Goal: Task Accomplishment & Management: Manage account settings

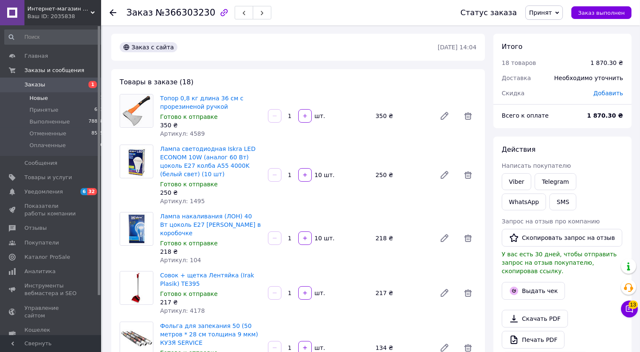
click at [85, 97] on li "Новые 1" at bounding box center [54, 98] width 108 height 12
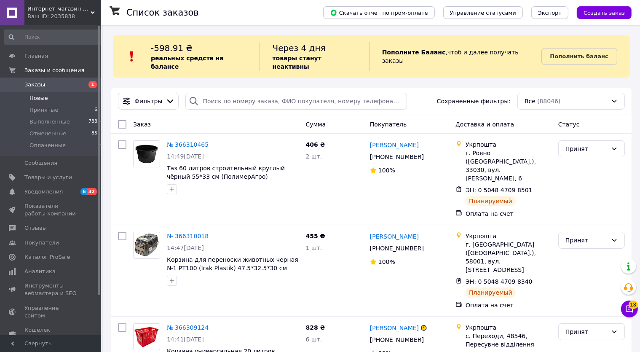
click at [68, 97] on li "Новые 2" at bounding box center [54, 98] width 108 height 12
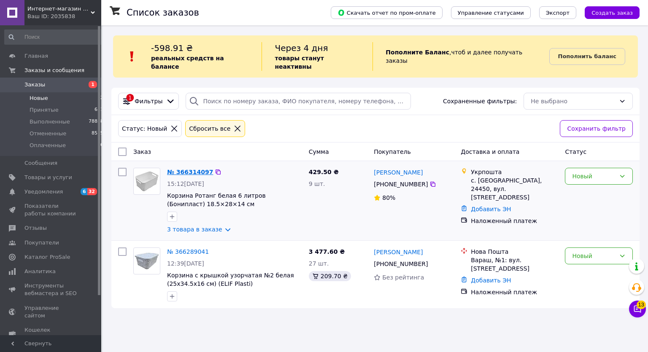
click at [185, 169] on link "№ 366314097" at bounding box center [190, 172] width 46 height 7
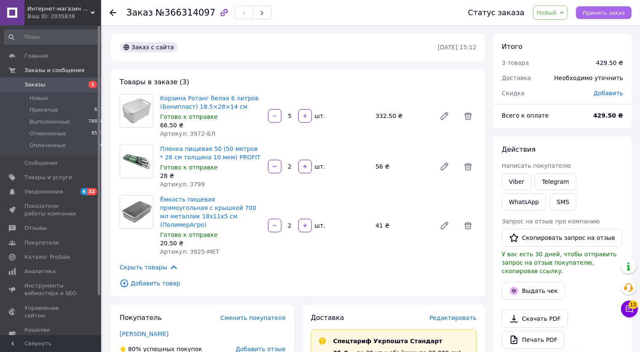
click at [600, 12] on span "Принять заказ" at bounding box center [604, 13] width 42 height 6
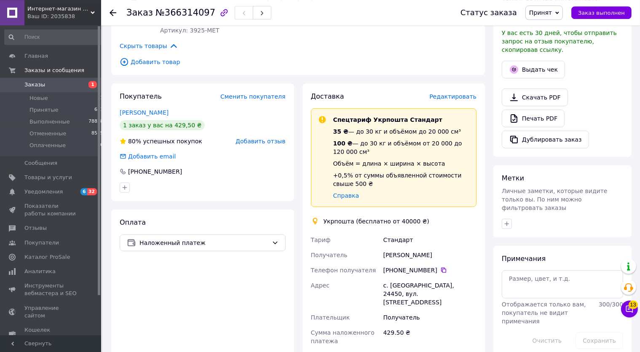
scroll to position [223, 0]
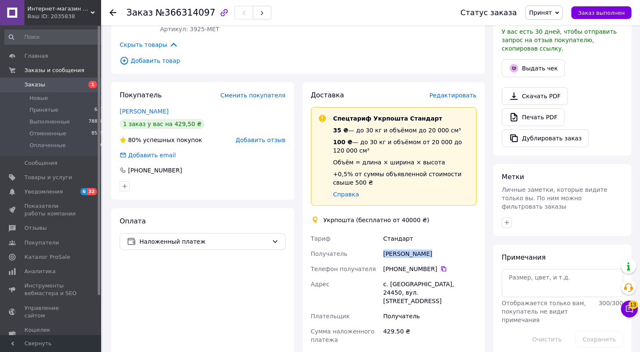
drag, startPoint x: 384, startPoint y: 246, endPoint x: 426, endPoint y: 246, distance: 41.7
click at [426, 246] on div "[PERSON_NAME]" at bounding box center [430, 253] width 97 height 15
copy div "[PERSON_NAME]"
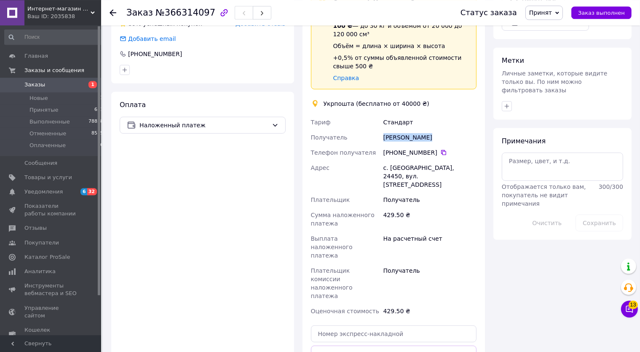
scroll to position [356, 0]
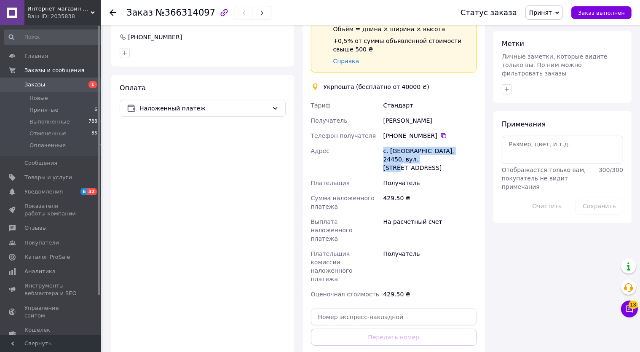
drag, startPoint x: 384, startPoint y: 143, endPoint x: 447, endPoint y: 153, distance: 64.5
click at [448, 153] on div "с. [GEOGRAPHIC_DATA], 24450, вул. [STREET_ADDRESS]" at bounding box center [430, 159] width 97 height 32
copy div "с. Джулинка, 24450, вул. Центральна, 43"
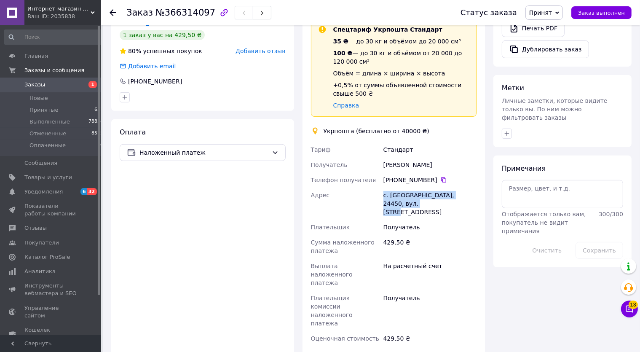
scroll to position [267, 0]
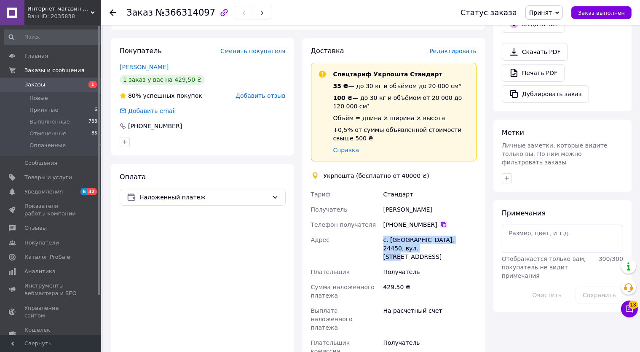
click at [441, 222] on icon at bounding box center [443, 224] width 5 height 5
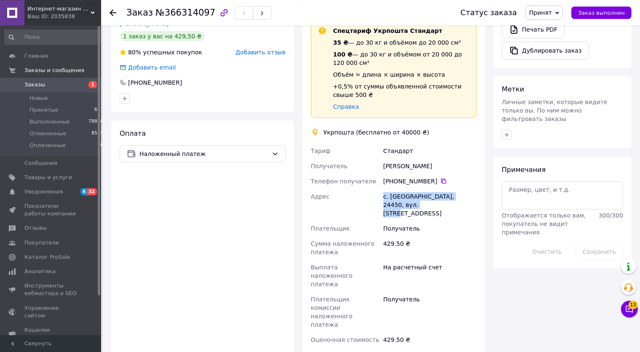
scroll to position [312, 0]
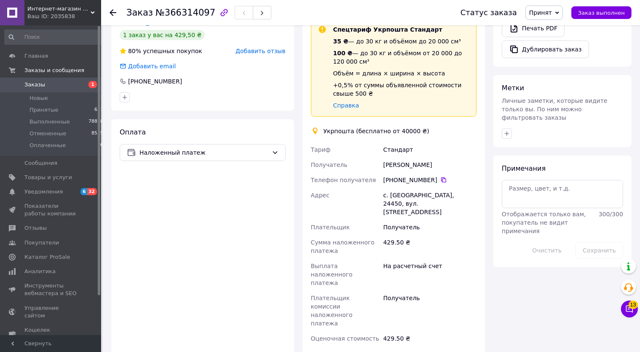
click at [73, 8] on span "Интернет-магазин Хозторг Харьков - товары для дома, сада и огорода оптом" at bounding box center [58, 9] width 63 height 8
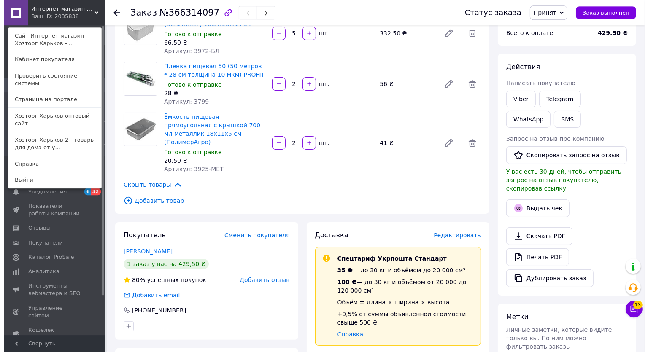
scroll to position [0, 0]
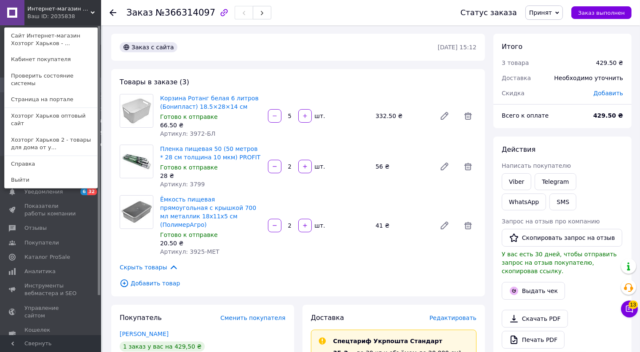
click at [263, 48] on div "Заказ с сайта" at bounding box center [278, 46] width 320 height 13
click at [63, 14] on div "Ваш ID: 2035838" at bounding box center [44, 17] width 35 height 8
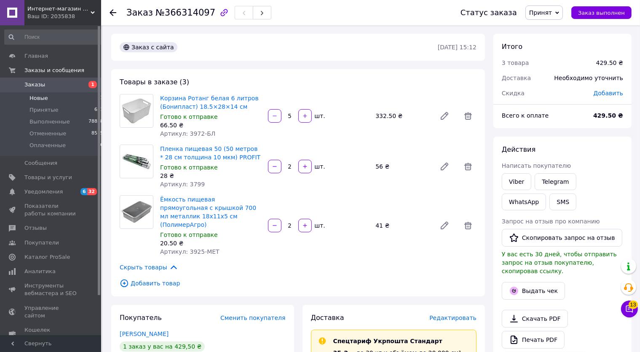
click at [62, 100] on li "Новые 1" at bounding box center [54, 98] width 108 height 12
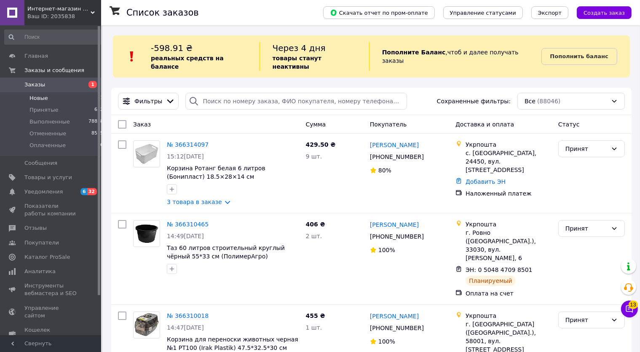
click at [59, 97] on li "Новые 1" at bounding box center [54, 98] width 108 height 12
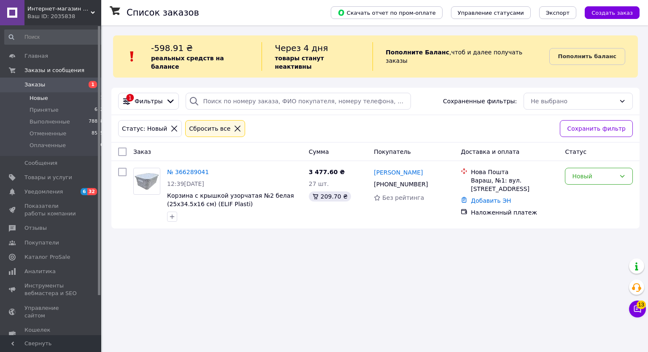
click at [51, 13] on div "Ваш ID: 2035838" at bounding box center [64, 17] width 74 height 8
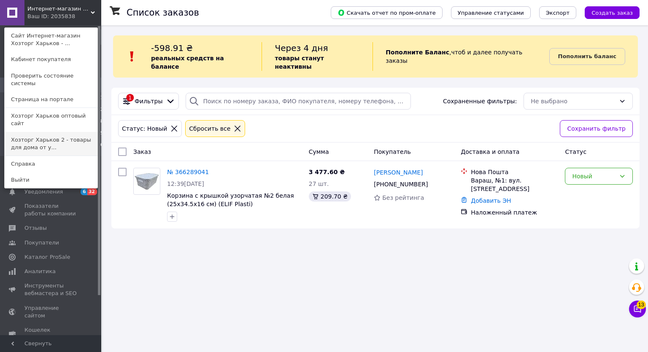
click at [61, 132] on link "Хозторг Харьков 2 - товары для дома от у..." at bounding box center [51, 144] width 93 height 24
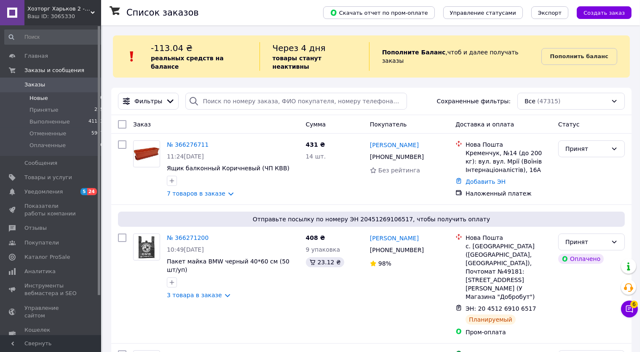
click at [51, 98] on li "Новые 0" at bounding box center [54, 98] width 108 height 12
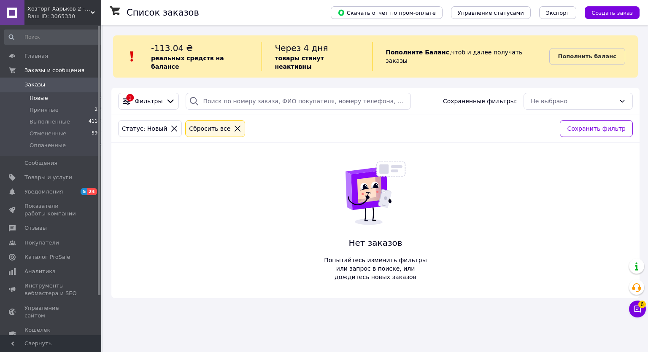
click at [50, 13] on span "Хозторг Харьков 2 - товары для дома от украинских производителей" at bounding box center [58, 9] width 63 height 8
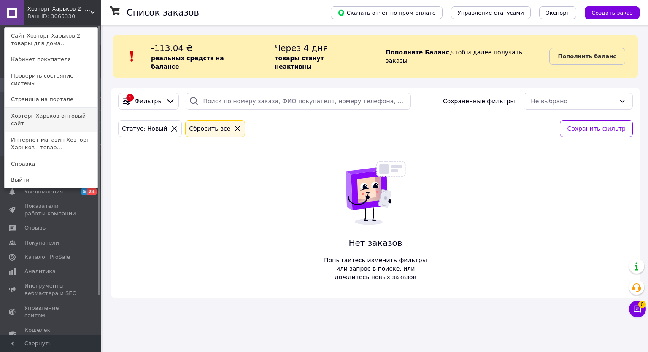
click at [65, 109] on link "Хозторг Харьков оптовый сайт" at bounding box center [51, 120] width 93 height 24
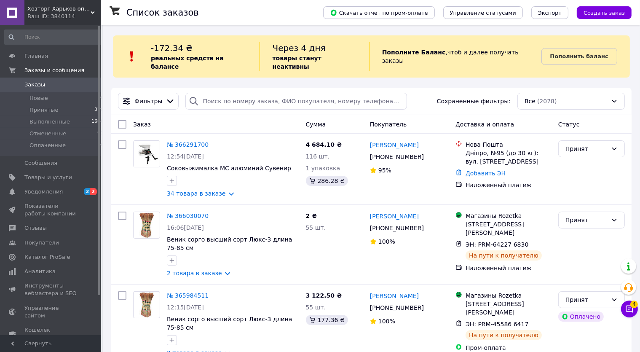
click at [52, 11] on span "Хозторг Харьков оптовый сайт" at bounding box center [58, 9] width 63 height 8
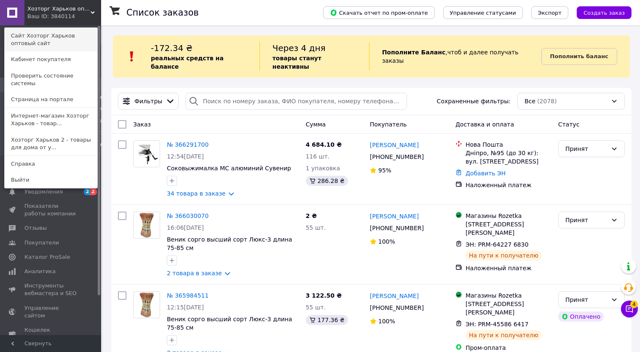
click at [45, 37] on link "Сайт Хозторг Харьков оптовый сайт" at bounding box center [51, 40] width 93 height 24
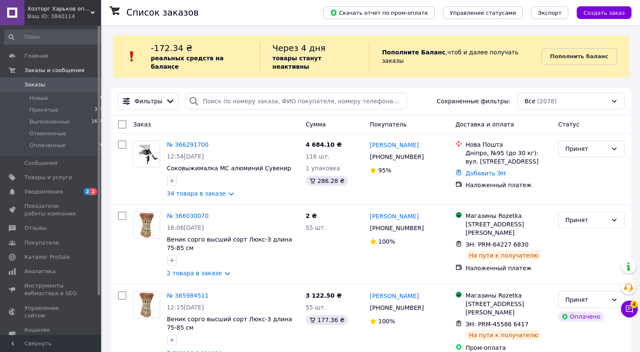
click at [94, 11] on icon at bounding box center [93, 13] width 4 height 4
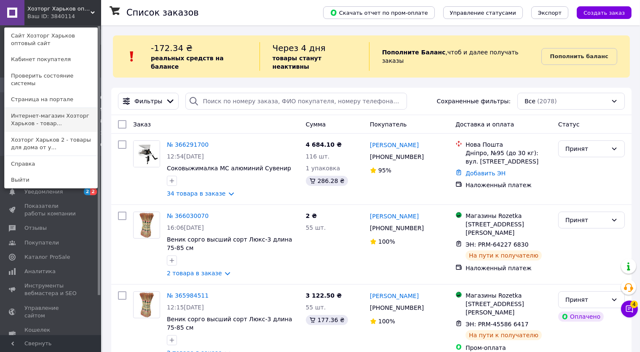
click at [53, 109] on link "Интернет-магазин Хозторг Харьков - товар..." at bounding box center [51, 120] width 93 height 24
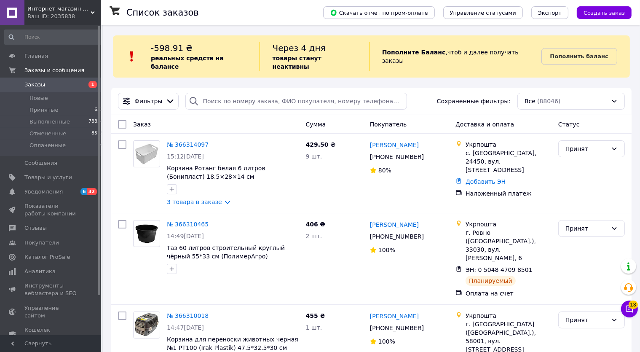
click at [56, 83] on span "Заказы" at bounding box center [51, 85] width 54 height 8
click at [83, 9] on span "Интернет-магазин Хозторг Харьков - товары для дома, сада и огорода оптом" at bounding box center [58, 9] width 63 height 8
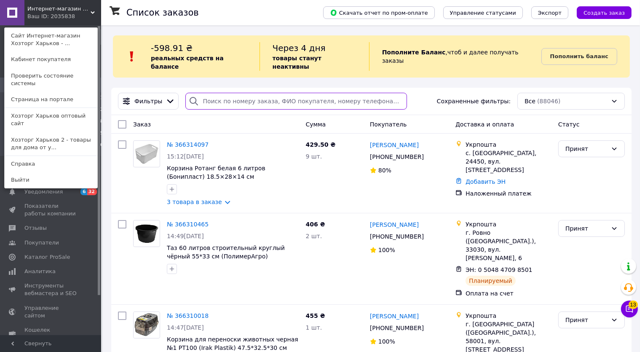
click at [217, 93] on input "search" at bounding box center [297, 101] width 222 height 17
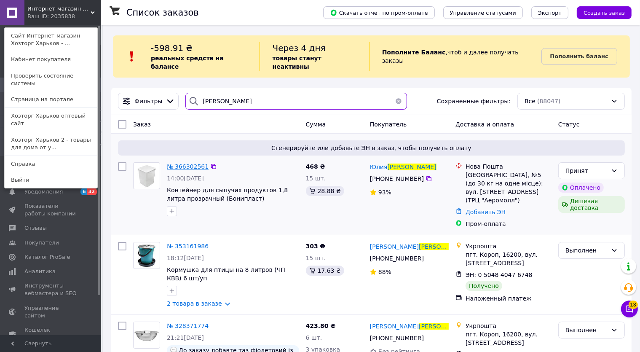
type input "Горбач"
click at [193, 163] on span "№ 366302561" at bounding box center [188, 166] width 42 height 7
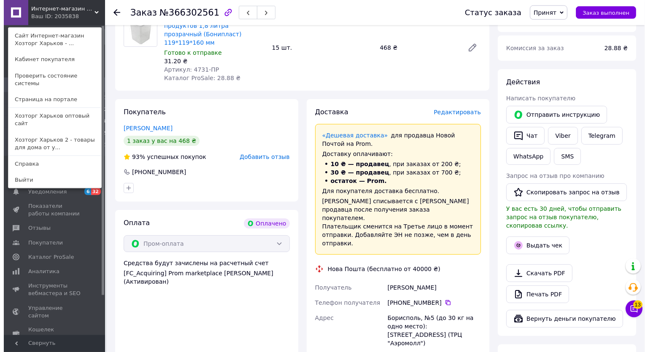
scroll to position [89, 0]
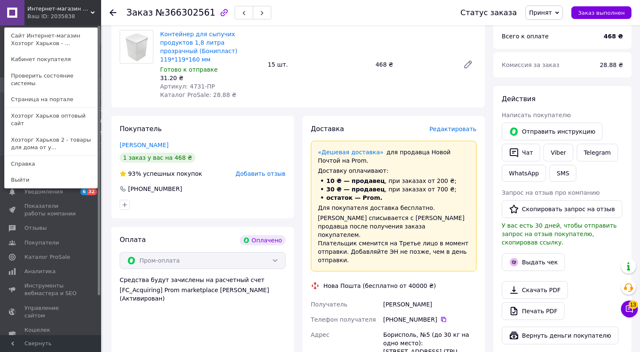
click at [455, 126] on span "Редактировать" at bounding box center [453, 129] width 47 height 7
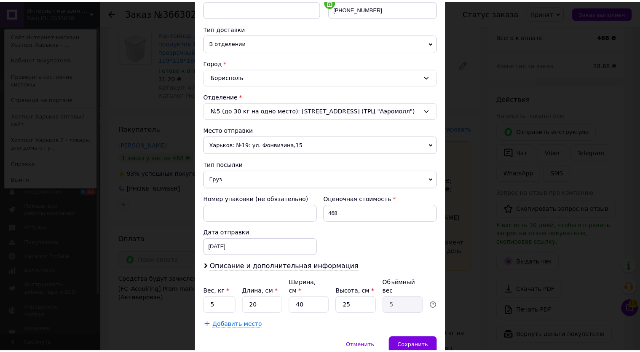
scroll to position [205, 0]
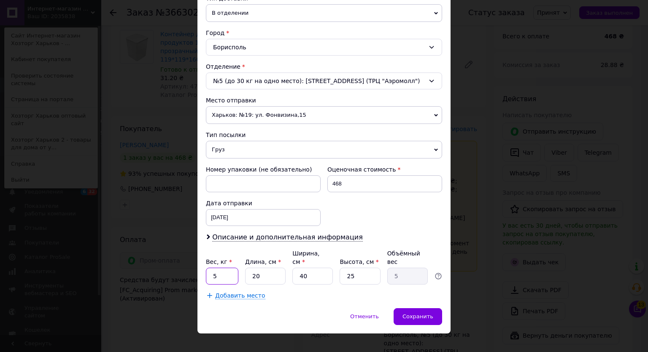
drag, startPoint x: 222, startPoint y: 265, endPoint x: 172, endPoint y: 267, distance: 50.7
click at [206, 268] on input "5" at bounding box center [222, 276] width 32 height 17
type input "1.6"
drag, startPoint x: 266, startPoint y: 266, endPoint x: 221, endPoint y: 266, distance: 46.0
click at [245, 268] on input "20" at bounding box center [265, 276] width 40 height 17
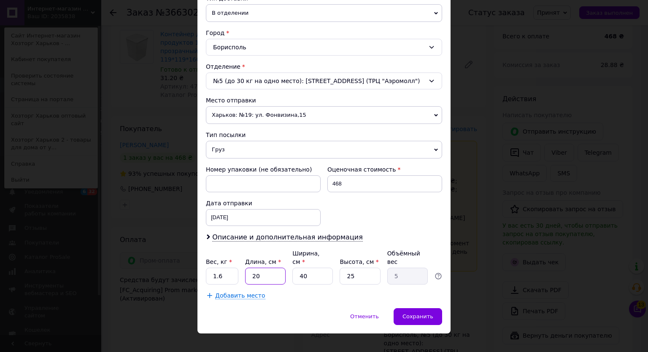
type input "5"
type input "1.25"
type input "55"
type input "13.75"
type input "55"
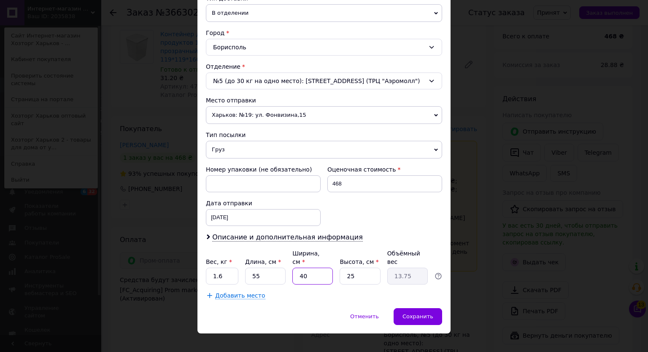
drag, startPoint x: 304, startPoint y: 266, endPoint x: 286, endPoint y: 267, distance: 18.1
click at [292, 268] on input "40" at bounding box center [312, 276] width 40 height 17
type input "2"
type input "0.69"
type input "23"
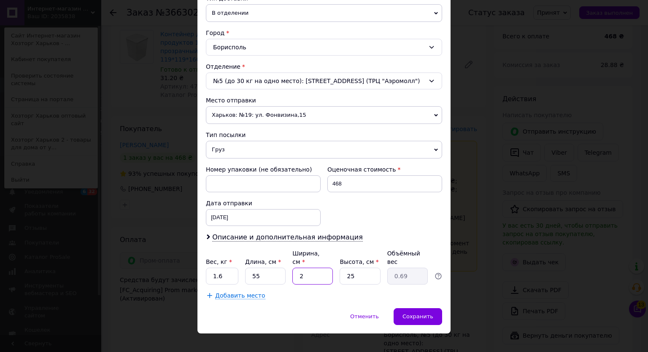
type input "7.91"
type input "23"
drag, startPoint x: 339, startPoint y: 269, endPoint x: 327, endPoint y: 269, distance: 12.2
click at [339, 270] on input "25" at bounding box center [359, 276] width 40 height 17
type input "1"
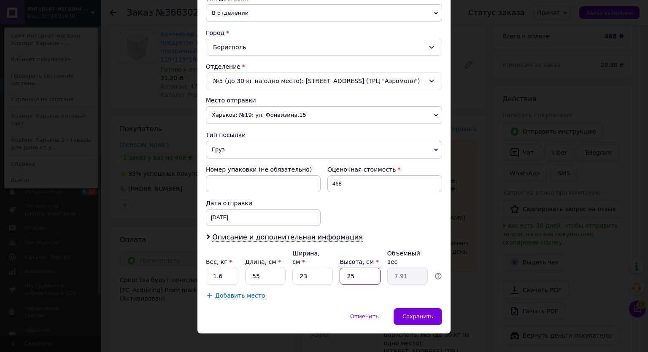
type input "0.32"
type input "15"
type input "4.74"
type input "15"
click at [418, 313] on span "Сохранить" at bounding box center [417, 316] width 31 height 6
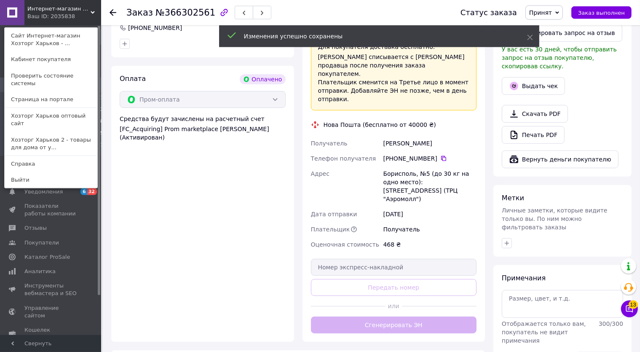
scroll to position [267, 0]
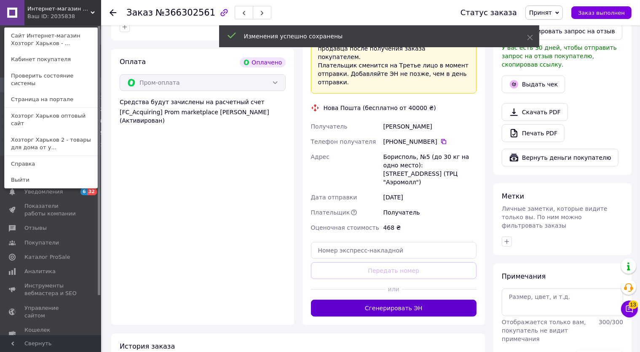
click at [401, 300] on button "Сгенерировать ЭН" at bounding box center [394, 308] width 166 height 17
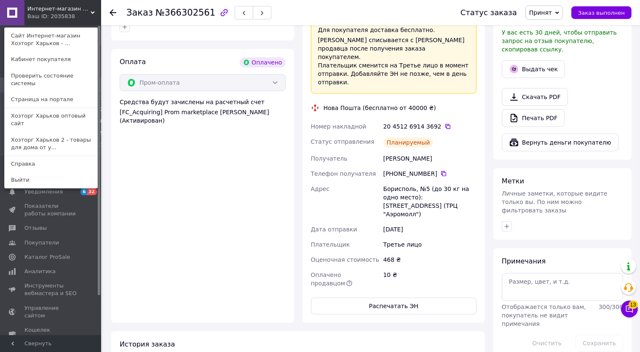
click at [73, 132] on link "Хозторг Харьков 2 - товары для дома от у..." at bounding box center [51, 144] width 93 height 24
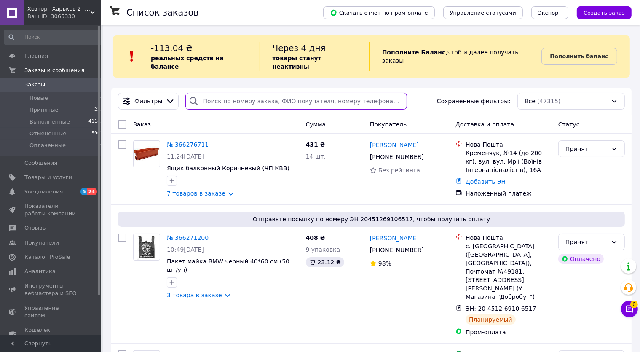
click at [212, 93] on input "search" at bounding box center [297, 101] width 222 height 17
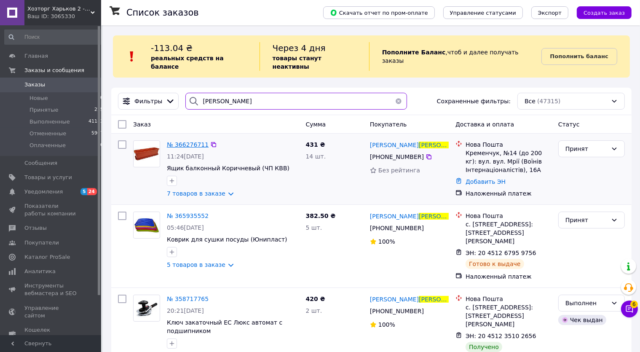
type input "Качур"
click at [192, 141] on span "№ 366276711" at bounding box center [188, 144] width 42 height 7
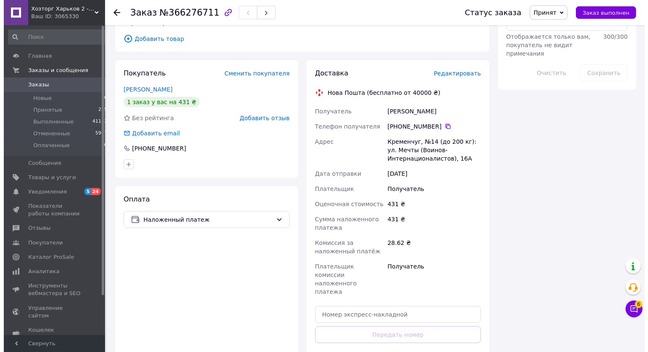
scroll to position [490, 0]
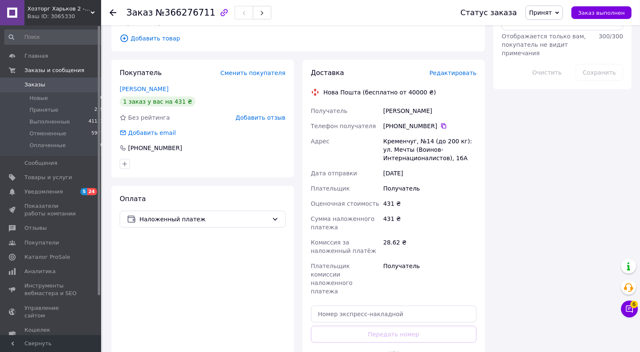
click at [451, 70] on span "Редактировать" at bounding box center [453, 73] width 47 height 7
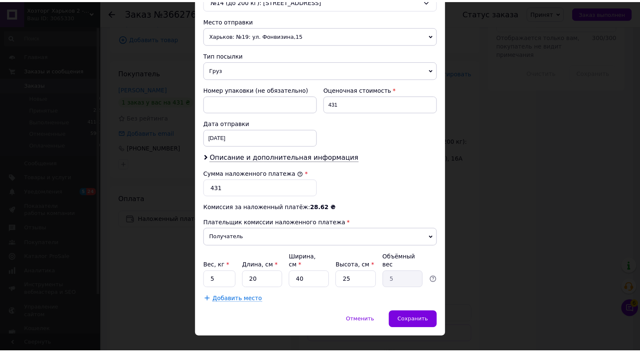
scroll to position [288, 0]
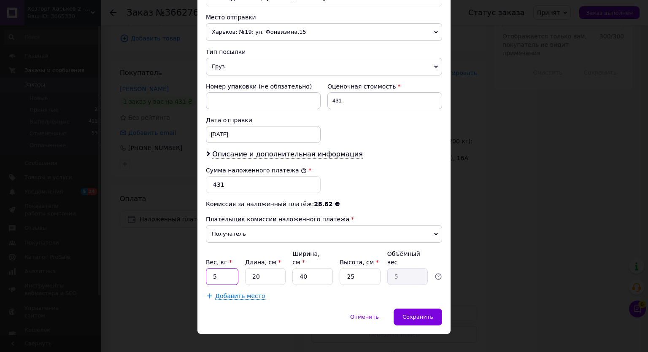
drag, startPoint x: 221, startPoint y: 263, endPoint x: 175, endPoint y: 265, distance: 46.9
click at [206, 268] on input "5" at bounding box center [222, 276] width 32 height 17
type input "3.3"
drag, startPoint x: 258, startPoint y: 262, endPoint x: 210, endPoint y: 267, distance: 47.9
click at [245, 268] on input "20" at bounding box center [265, 276] width 40 height 17
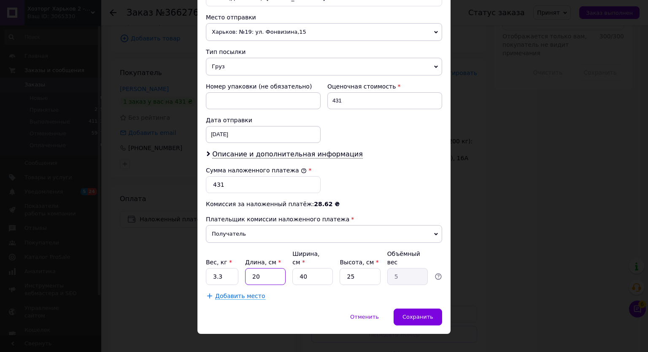
type input "6"
type input "1.5"
type input "63"
type input "15.75"
type input "63"
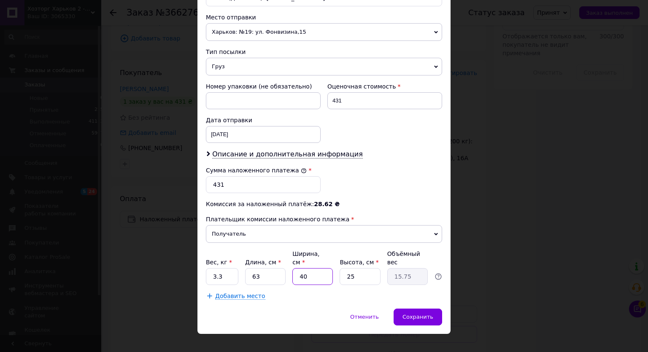
drag, startPoint x: 310, startPoint y: 265, endPoint x: 276, endPoint y: 269, distance: 34.8
click at [292, 269] on input "40" at bounding box center [312, 276] width 40 height 17
type input "3"
type input "1.18"
type input "31"
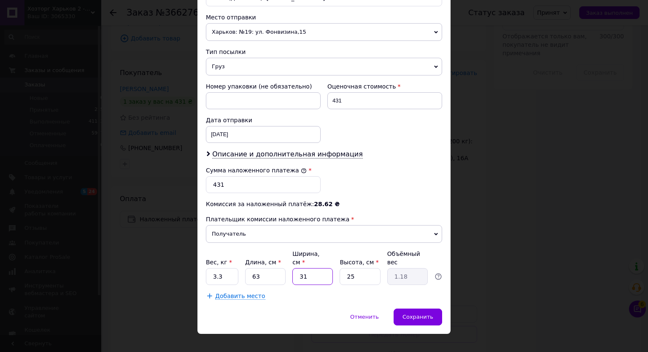
type input "12.21"
type input "31"
drag, startPoint x: 353, startPoint y: 266, endPoint x: 330, endPoint y: 266, distance: 23.6
click at [339, 268] on input "25" at bounding box center [359, 276] width 40 height 17
type input "2"
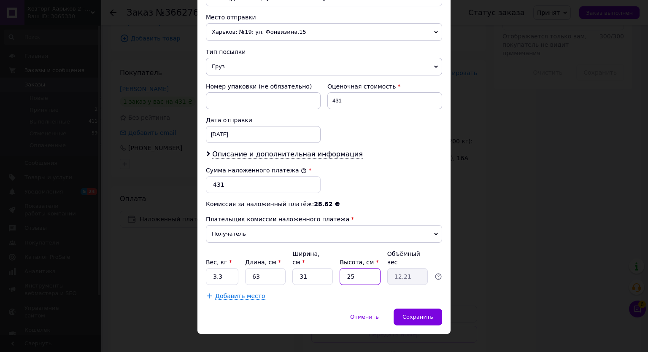
type input "0.98"
type input "26"
type input "12.69"
type input "26"
click at [417, 314] on span "Сохранить" at bounding box center [417, 317] width 31 height 6
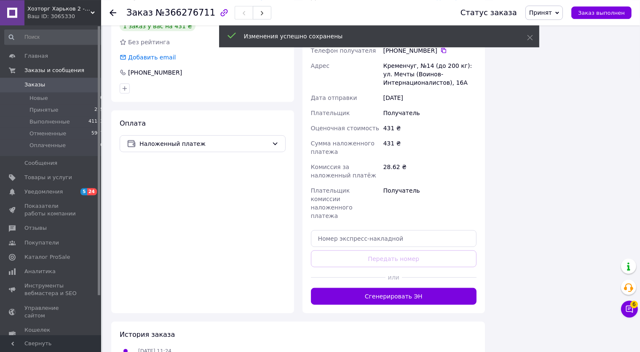
scroll to position [578, 0]
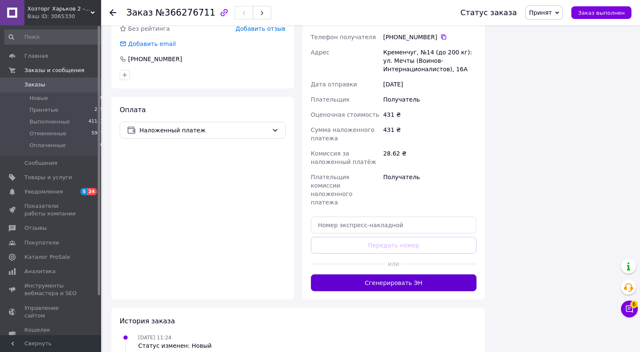
click at [392, 274] on button "Сгенерировать ЭН" at bounding box center [394, 282] width 166 height 17
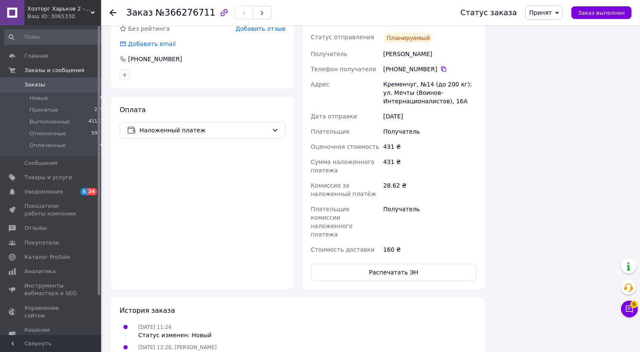
click at [45, 12] on span "Хозторг Харьков 2 - товары для дома от украинских производителей" at bounding box center [58, 9] width 63 height 8
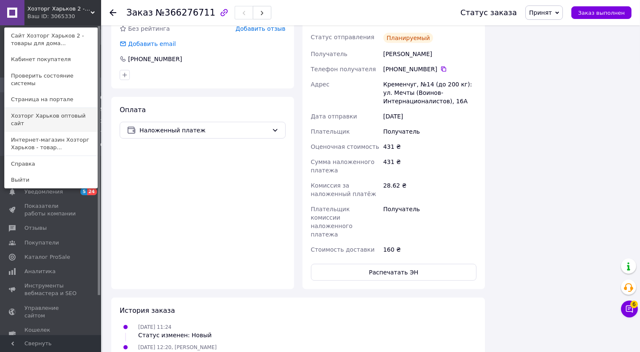
click at [66, 108] on link "Хозторг Харьков оптовый сайт" at bounding box center [51, 120] width 93 height 24
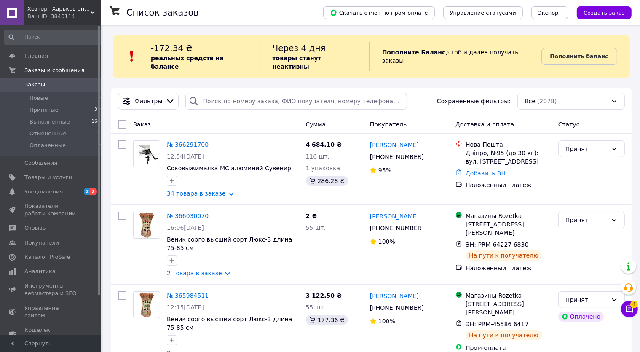
click at [51, 11] on span "Хозторг Харьков оптовый сайт" at bounding box center [58, 9] width 63 height 8
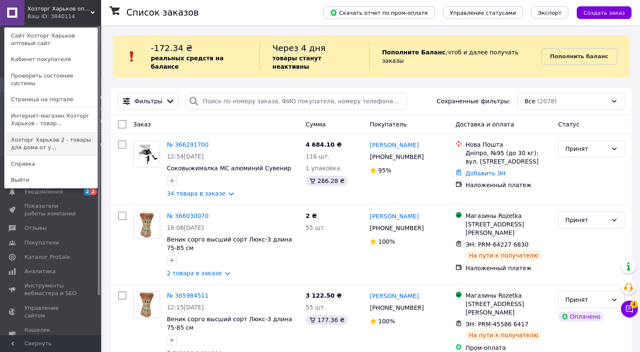
click at [77, 136] on link "Хозторг Харьков 2 - товары для дома от у..." at bounding box center [51, 144] width 93 height 24
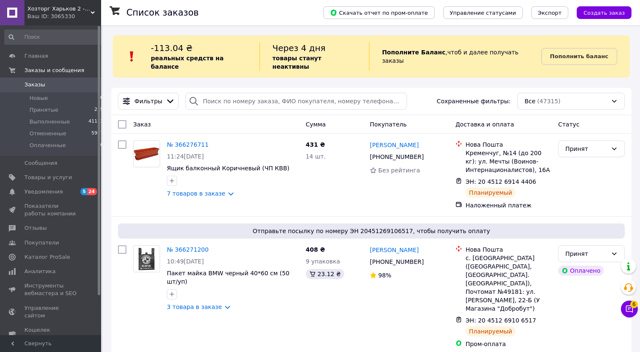
click at [60, 11] on span "Хозторг Харьков 2 - товары для дома от [DEMOGRAPHIC_DATA] производителей" at bounding box center [58, 9] width 63 height 8
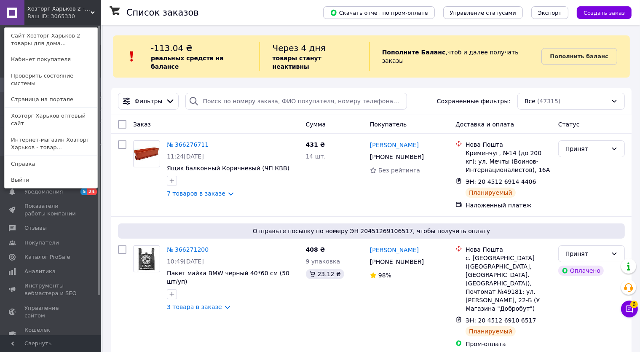
click at [59, 132] on link "Интернет-магазин Хозторг Харьков - товар..." at bounding box center [51, 144] width 93 height 24
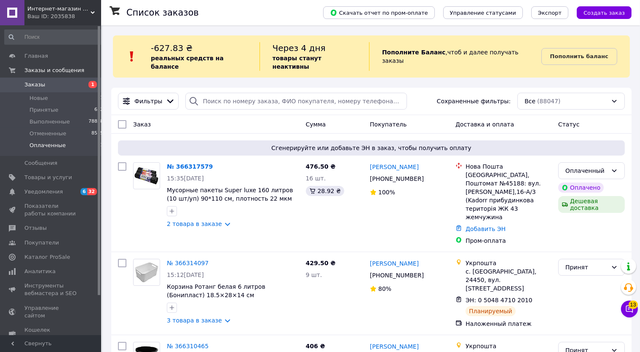
click at [62, 146] on li "Оплаченные 1" at bounding box center [54, 148] width 108 height 16
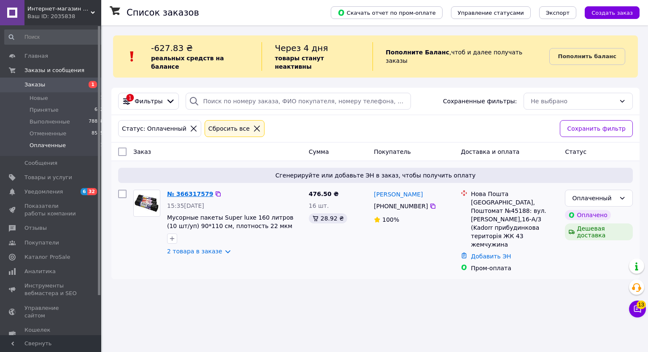
click at [196, 191] on link "№ 366317579" at bounding box center [190, 194] width 46 height 7
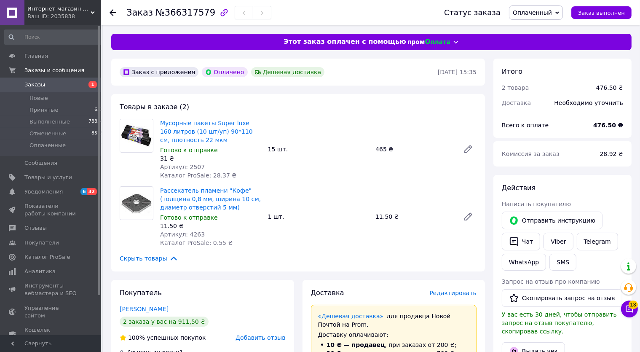
click at [538, 13] on span "Оплаченный" at bounding box center [532, 12] width 39 height 7
click at [541, 27] on li "Принят" at bounding box center [536, 29] width 53 height 13
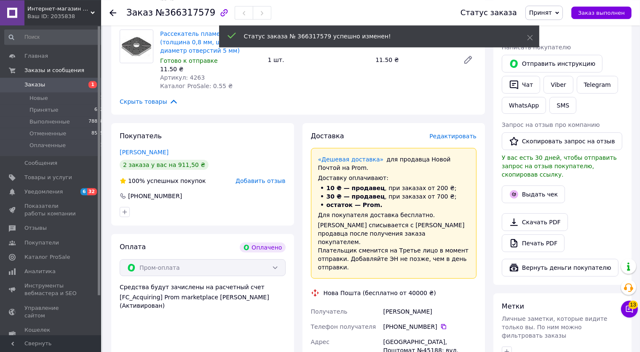
scroll to position [178, 0]
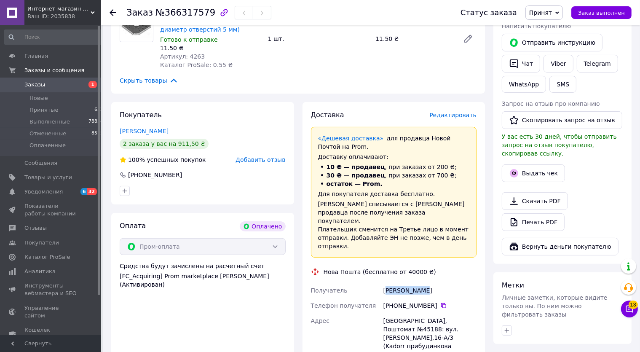
drag, startPoint x: 386, startPoint y: 282, endPoint x: 418, endPoint y: 283, distance: 32.5
click at [418, 283] on div "[PERSON_NAME]" at bounding box center [430, 290] width 97 height 15
click at [425, 283] on div "[PERSON_NAME]" at bounding box center [430, 290] width 97 height 15
drag, startPoint x: 425, startPoint y: 281, endPoint x: 385, endPoint y: 285, distance: 39.4
click at [385, 285] on div "[PERSON_NAME]" at bounding box center [430, 290] width 97 height 15
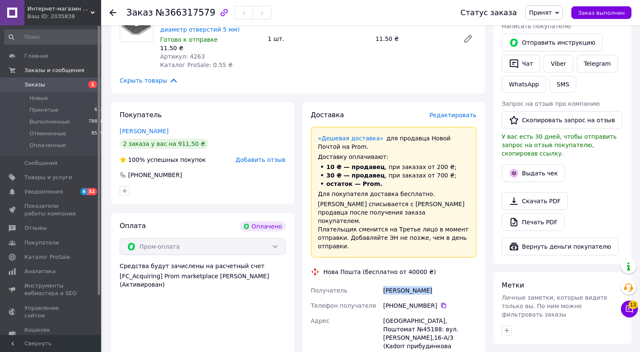
copy div "[PERSON_NAME]"
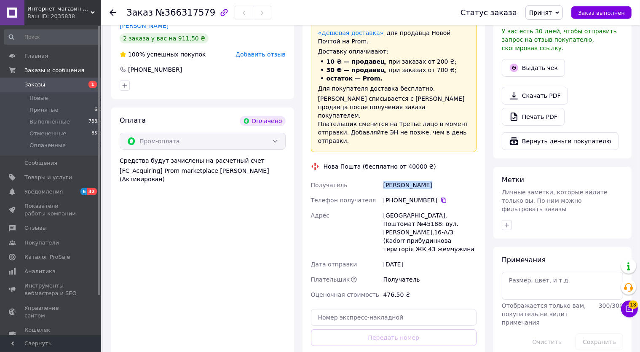
scroll to position [312, 0]
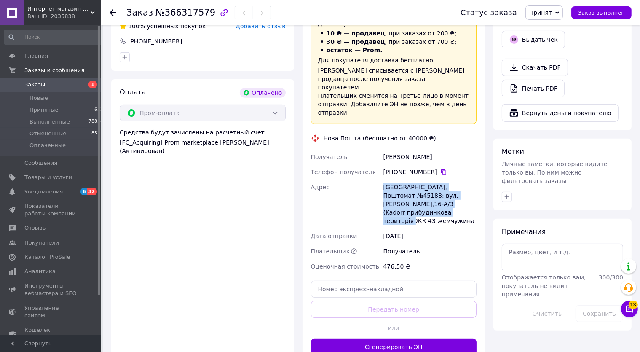
drag, startPoint x: 380, startPoint y: 178, endPoint x: 451, endPoint y: 206, distance: 76.1
click at [452, 207] on div "Получатель [PERSON_NAME] Телефон получателя +380 93 757 48 [GEOGRAPHIC_DATA]: в…" at bounding box center [393, 211] width 169 height 125
copy div "[PERSON_NAME], Поштомат №45188: вул. [PERSON_NAME],16-А/3 (Kadorr прибудинкова …"
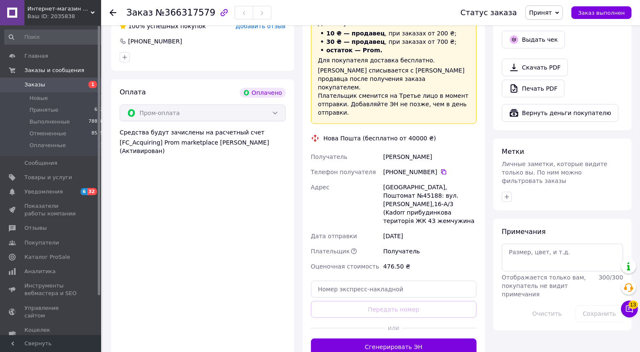
drag, startPoint x: 437, startPoint y: 162, endPoint x: 432, endPoint y: 162, distance: 5.1
click at [441, 169] on icon at bounding box center [444, 172] width 7 height 7
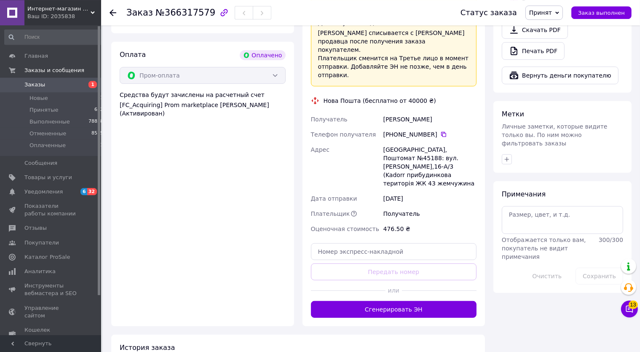
scroll to position [356, 0]
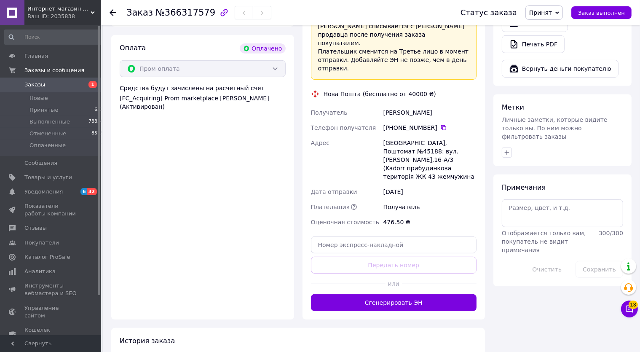
click at [90, 12] on span "Интернет-магазин Хозторг Харьков - товары для дома, сада и огорода оптом" at bounding box center [58, 9] width 63 height 8
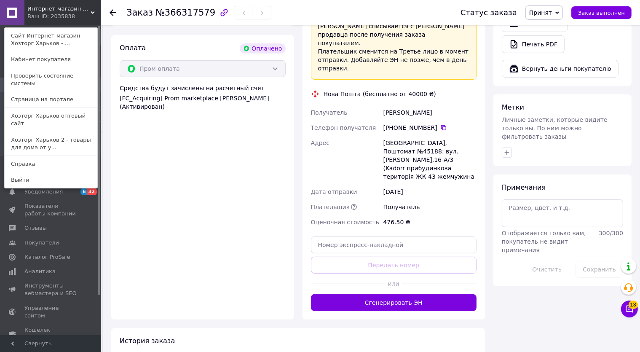
click at [93, 11] on icon at bounding box center [93, 13] width 4 height 4
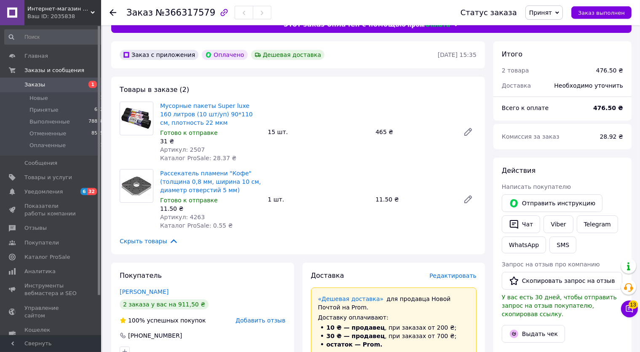
scroll to position [0, 0]
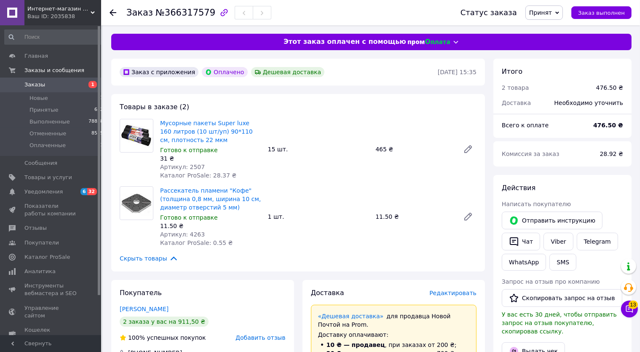
click at [51, 85] on span "Заказы" at bounding box center [51, 85] width 54 height 8
